Goal: Book appointment/travel/reservation

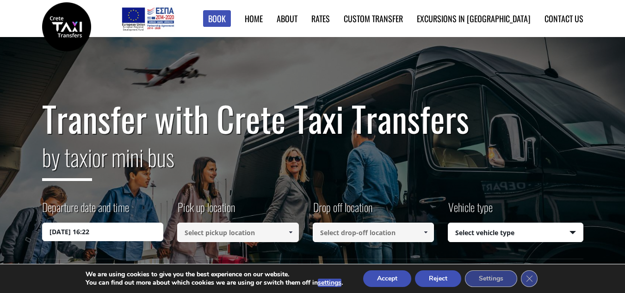
scroll to position [35, 0]
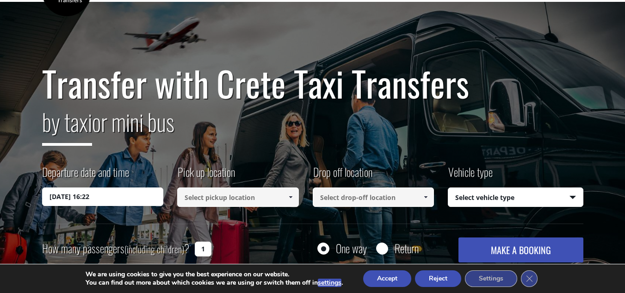
click at [260, 191] on input at bounding box center [238, 196] width 122 height 19
click at [290, 198] on span at bounding box center [290, 196] width 7 height 7
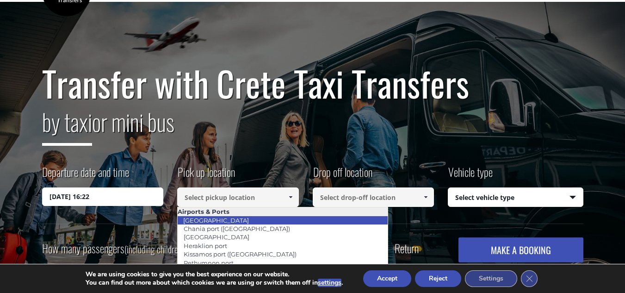
click at [234, 219] on li "[GEOGRAPHIC_DATA]" at bounding box center [283, 220] width 210 height 8
type input "[GEOGRAPHIC_DATA]"
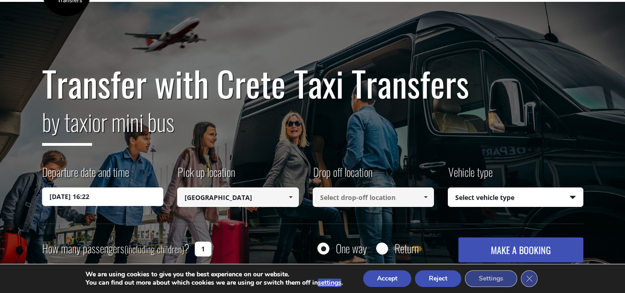
click at [412, 205] on input at bounding box center [374, 196] width 122 height 19
click at [414, 196] on input at bounding box center [374, 196] width 122 height 19
click at [421, 196] on link at bounding box center [425, 196] width 15 height 19
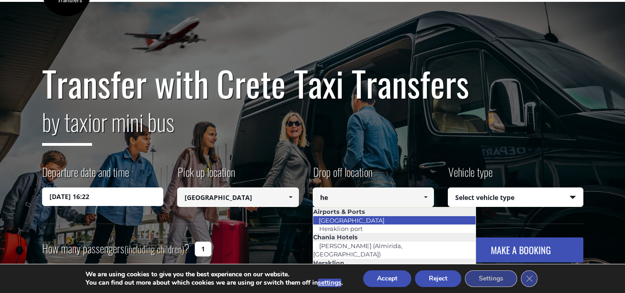
click at [380, 221] on li "[GEOGRAPHIC_DATA]" at bounding box center [394, 220] width 163 height 8
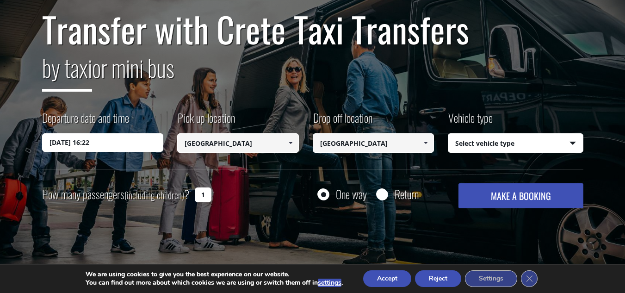
scroll to position [90, 0]
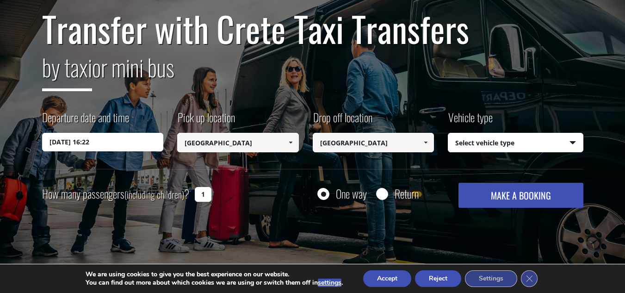
type input "[GEOGRAPHIC_DATA]"
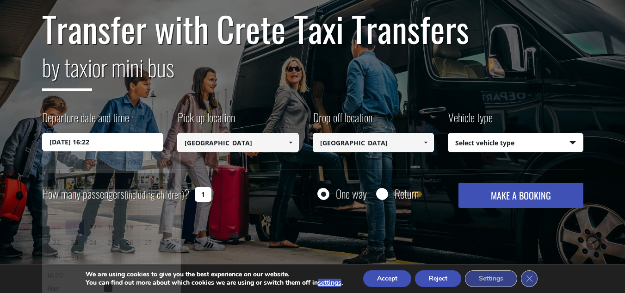
click at [159, 149] on input "16/09/2025 16:22" at bounding box center [103, 142] width 122 height 18
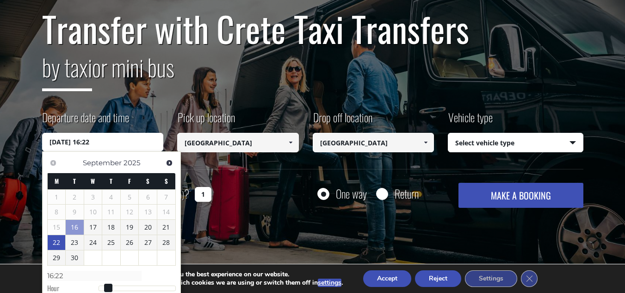
click at [55, 239] on link "22" at bounding box center [57, 242] width 18 height 15
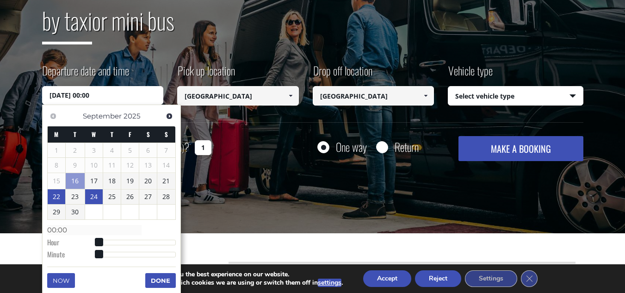
scroll to position [137, 0]
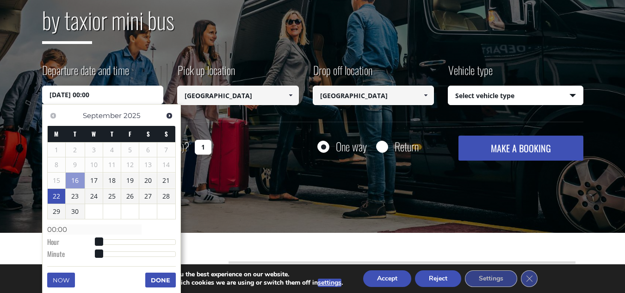
click at [92, 244] on dl "Time 00:00 Hour Minute Second Millisecond Microsecond Time Zone -1200 -1100 -10…" at bounding box center [111, 240] width 129 height 39
click at [102, 243] on span at bounding box center [99, 241] width 8 height 8
type input "22/09/2025 01:00"
type input "01:00"
type input "22/09/2025 03:00"
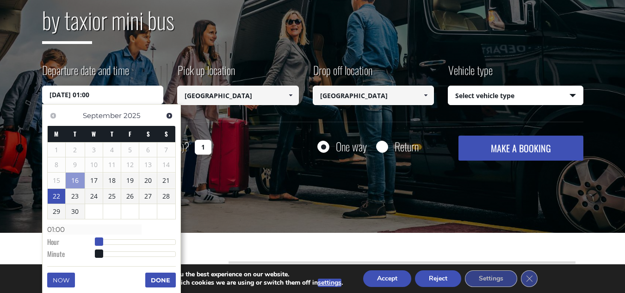
type input "03:00"
type input "22/09/2025 04:00"
type input "04:00"
type input "22/09/2025 05:00"
type input "05:00"
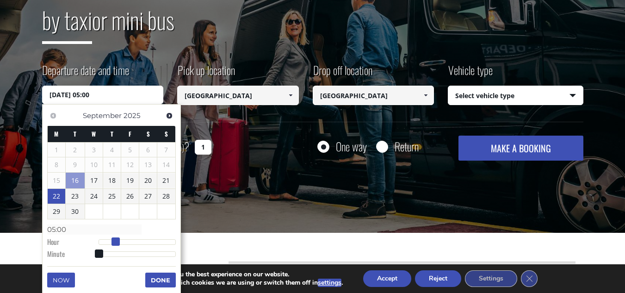
type input "22/09/2025 06:00"
type input "06:00"
type input "22/09/2025 07:00"
type input "07:00"
type input "22/09/2025 08:00"
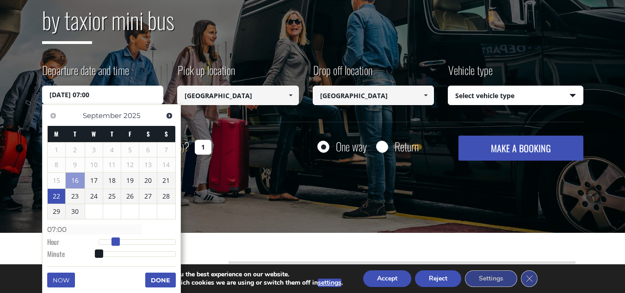
type input "08:00"
type input "22/09/2025 09:00"
type input "09:00"
type input "22/09/2025 10:00"
type input "10:00"
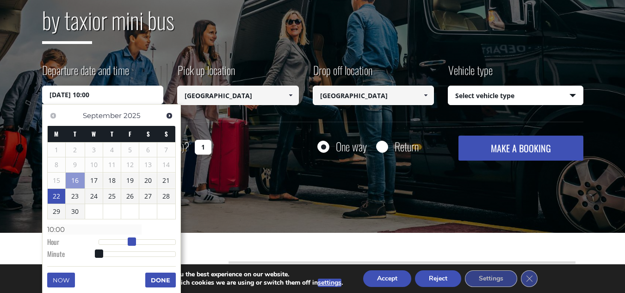
type input "22/09/2025 11:00"
type input "11:00"
type input "22/09/2025 12:00"
type input "12:00"
type input "22/09/2025 13:00"
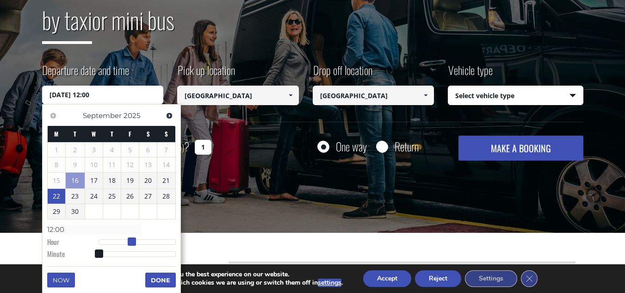
type input "13:00"
type input "22/09/2025 12:00"
type input "12:00"
type input "22/09/2025 11:00"
type input "11:00"
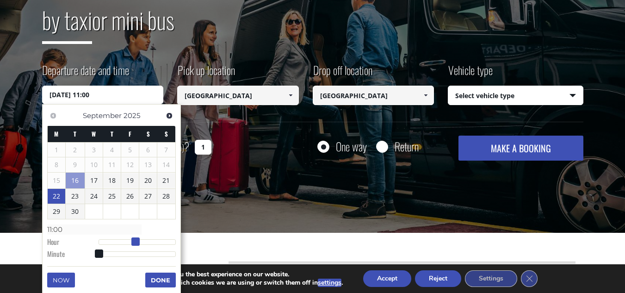
type input "22/09/2025 10:00"
type input "10:00"
drag, startPoint x: 102, startPoint y: 243, endPoint x: 136, endPoint y: 250, distance: 34.9
click at [136, 250] on dl "Time 10:00 Hour Minute Second Millisecond Microsecond Time Zone -1200 -1100 -10…" at bounding box center [111, 240] width 129 height 39
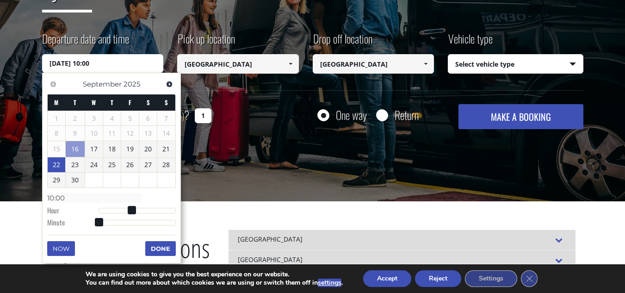
scroll to position [169, 0]
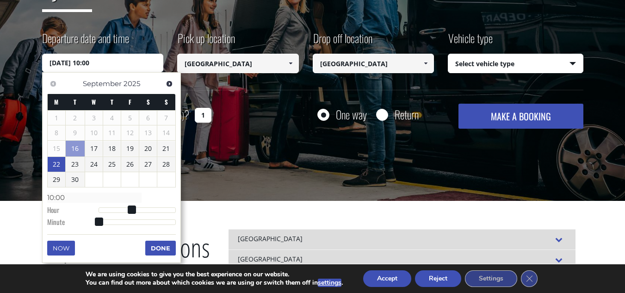
click at [166, 255] on button "Done" at bounding box center [160, 247] width 31 height 15
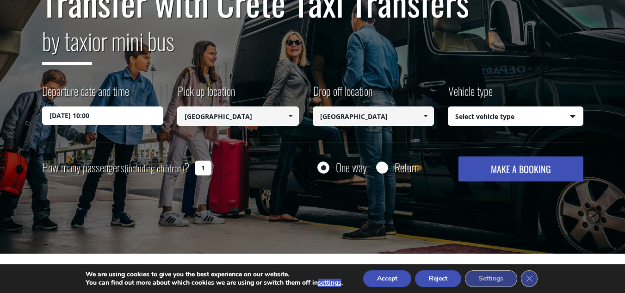
scroll to position [116, 0]
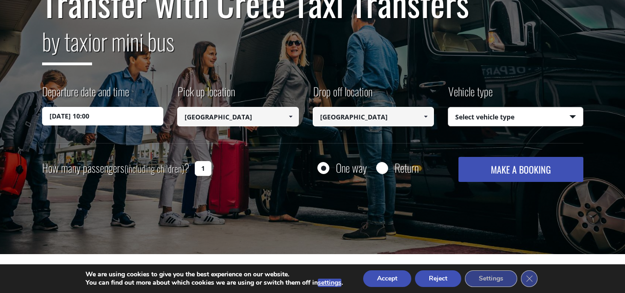
click at [552, 118] on select "Select vehicle type Taxi (4 passengers) Mercedes E Class Mini Van (7 passengers…" at bounding box center [515, 116] width 135 height 19
select select "540"
click at [448, 107] on select "Select vehicle type Taxi (4 passengers) Mercedes E Class Mini Van (7 passengers…" at bounding box center [515, 116] width 135 height 19
click at [532, 178] on button "MAKE A BOOKING" at bounding box center [520, 169] width 124 height 25
click at [200, 169] on input "1" at bounding box center [203, 168] width 17 height 15
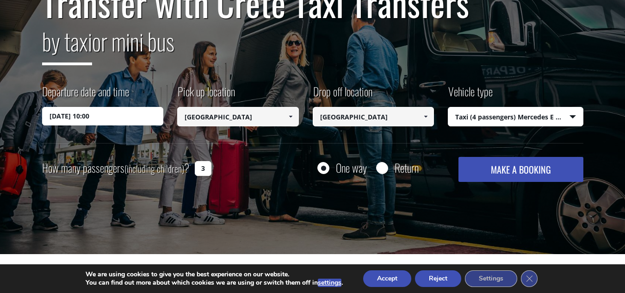
type input "3"
click at [266, 189] on div "Transfer with Crete Taxi Transfers by taxi or mini bus Departure date and time …" at bounding box center [312, 87] width 625 height 333
click at [160, 162] on small "(including children)" at bounding box center [154, 168] width 60 height 14
click at [195, 162] on input "3" at bounding box center [203, 168] width 17 height 15
click at [472, 167] on button "MAKE A BOOKING" at bounding box center [520, 169] width 124 height 25
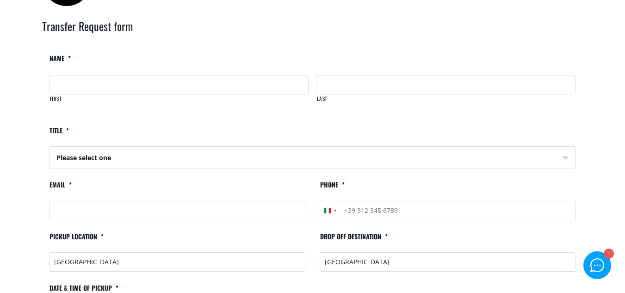
scroll to position [46, 0]
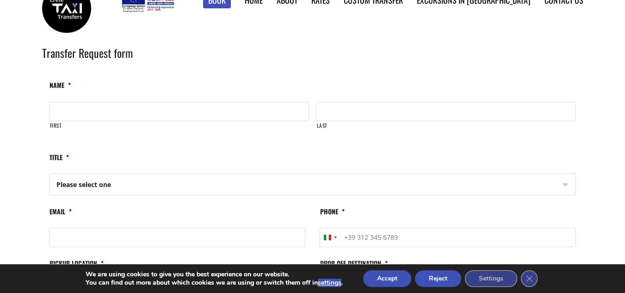
scroll to position [0, 0]
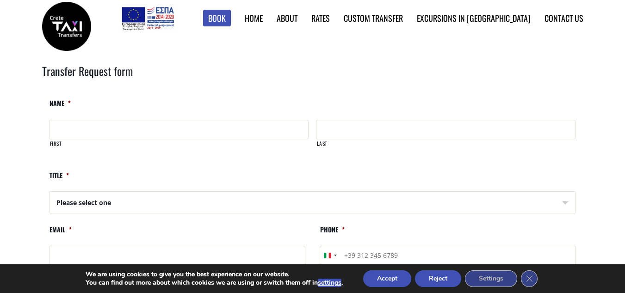
click at [165, 129] on input "First" at bounding box center [178, 129] width 259 height 19
type input "Martin"
type input "Cottet"
click at [190, 209] on select "Please select one Mr Mrs" at bounding box center [313, 202] width 526 height 22
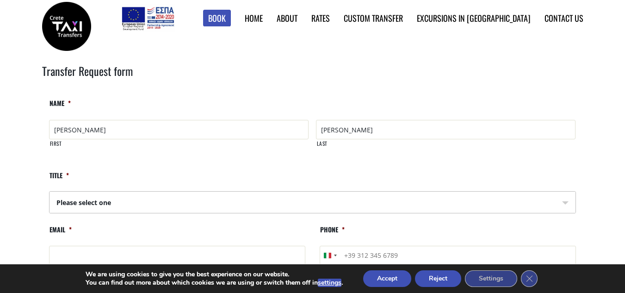
select select "Mr"
click at [50, 191] on select "Please select one Mr Mrs" at bounding box center [313, 202] width 526 height 22
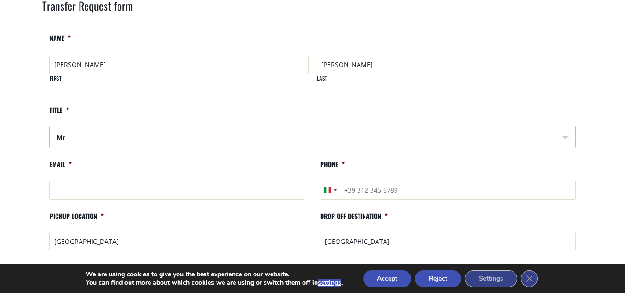
scroll to position [66, 0]
click at [202, 182] on input "g" at bounding box center [177, 189] width 256 height 19
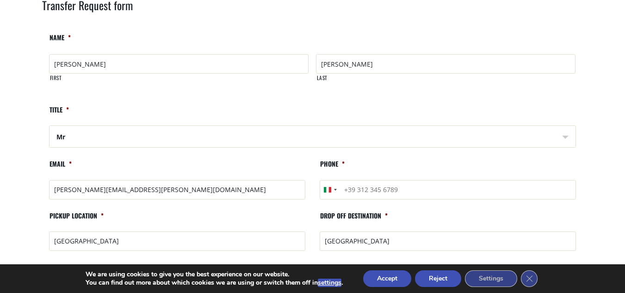
type input "gaspar.cottet@gmail.com"
click at [358, 186] on input "Phone *" at bounding box center [447, 189] width 256 height 19
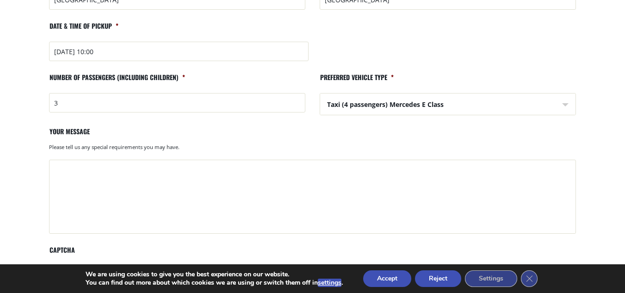
scroll to position [317, 0]
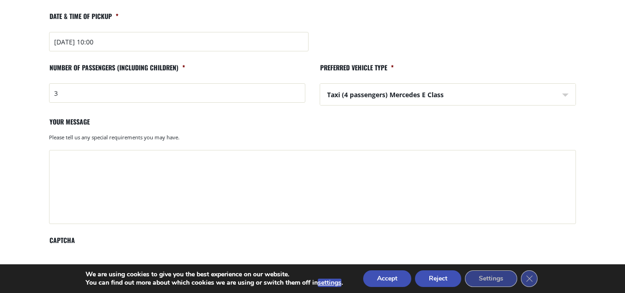
type input "+393455399866"
click at [307, 180] on textarea "Your message" at bounding box center [312, 187] width 527 height 74
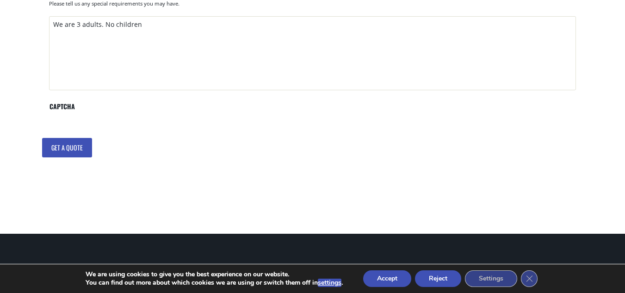
scroll to position [451, 0]
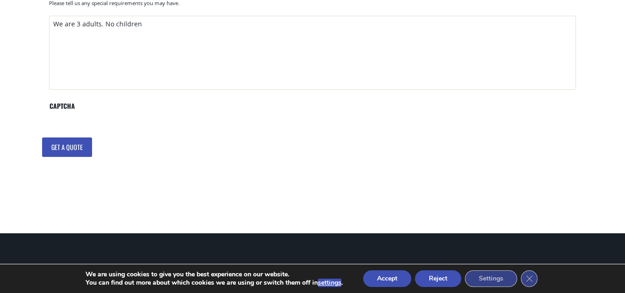
type textarea "We are 3 adults. No children"
click at [66, 139] on input "Get a quote" at bounding box center [67, 146] width 50 height 19
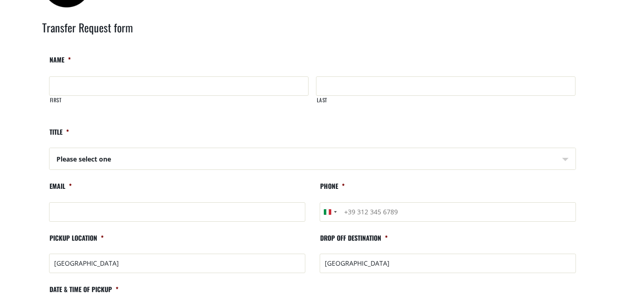
scroll to position [46, 0]
